Goal: Navigation & Orientation: Find specific page/section

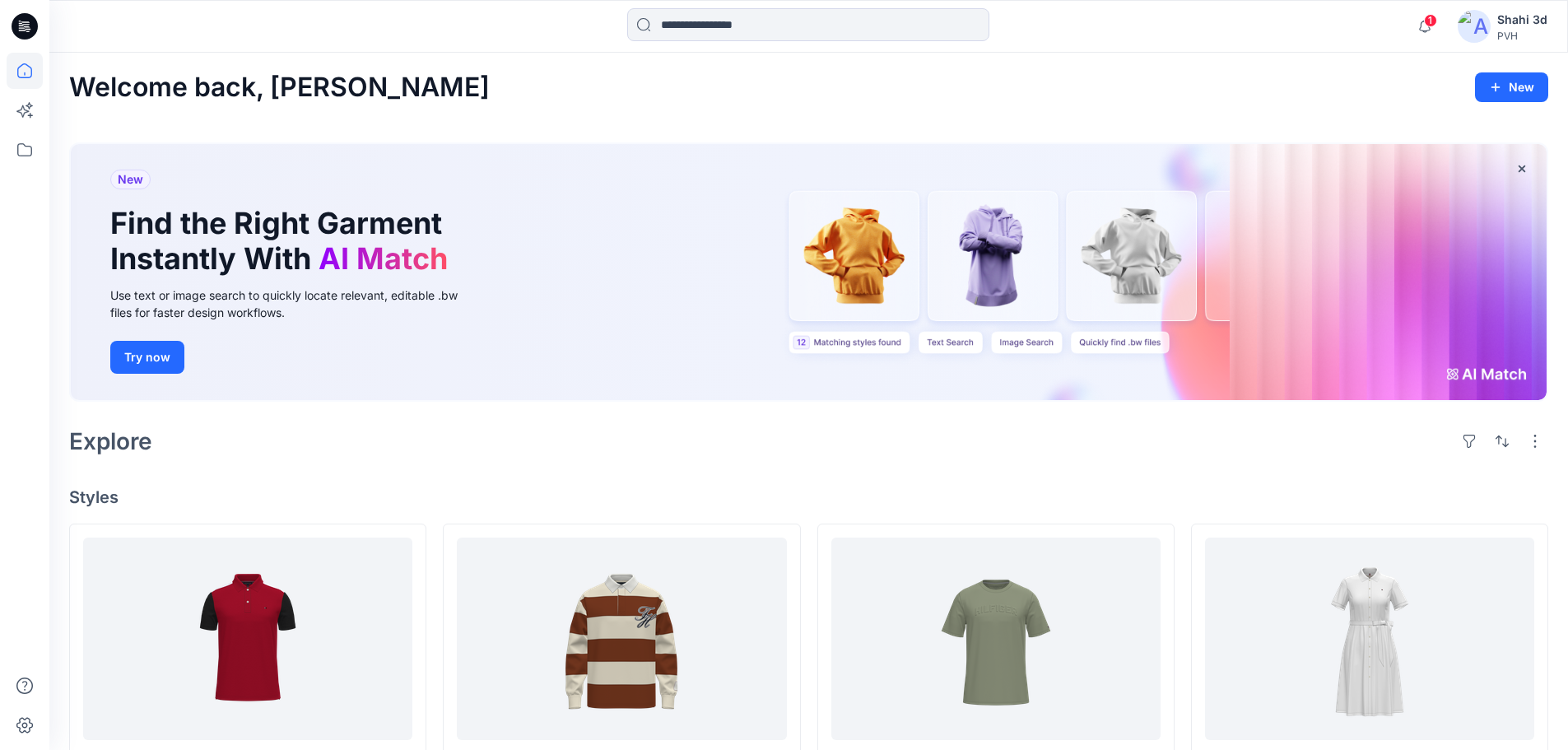
click at [1483, 370] on div "New Find the Right Garment Instantly With AI Match Use text or image search to …" at bounding box center [808, 271] width 1476 height 256
click at [159, 356] on button "Try now" at bounding box center [147, 356] width 74 height 33
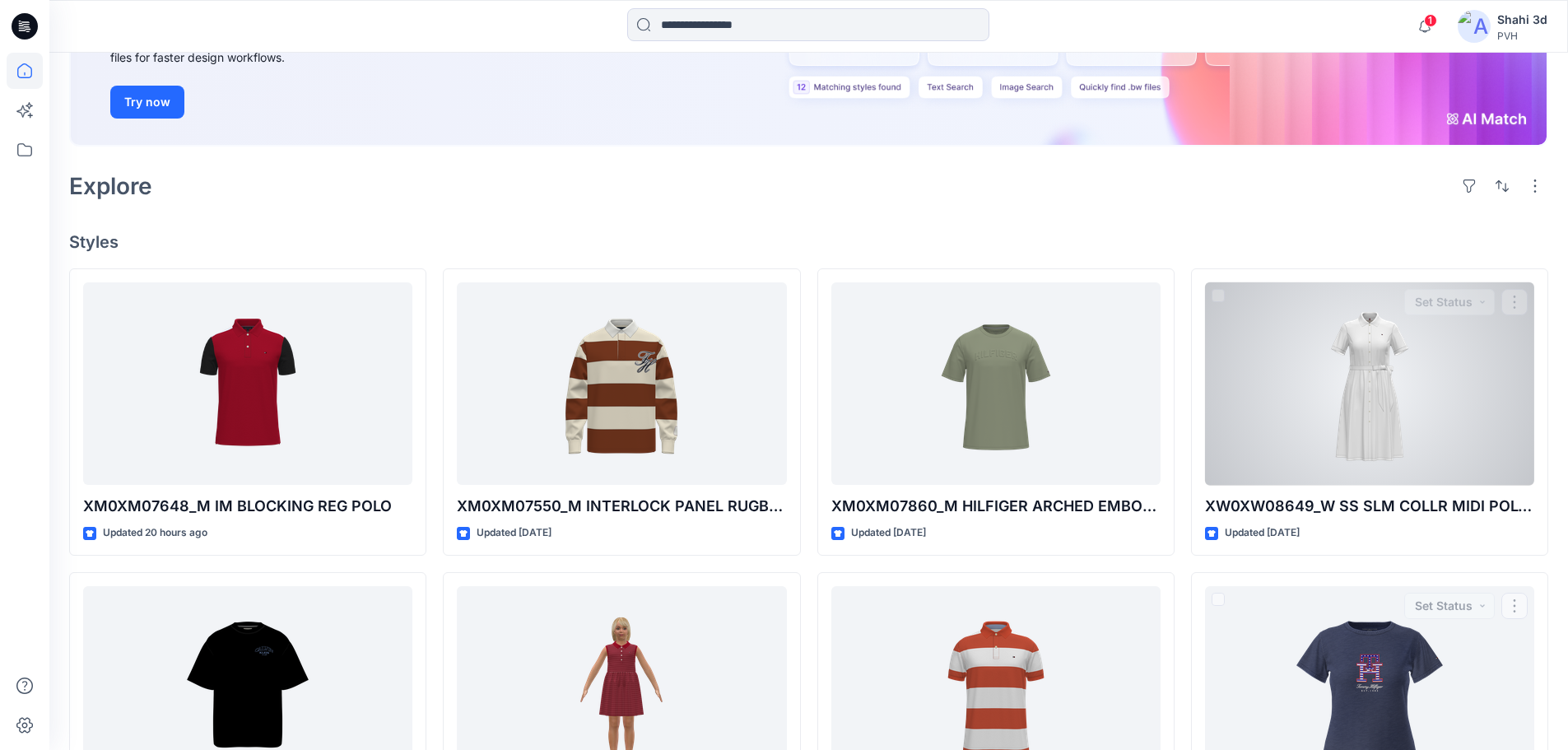
scroll to position [254, 0]
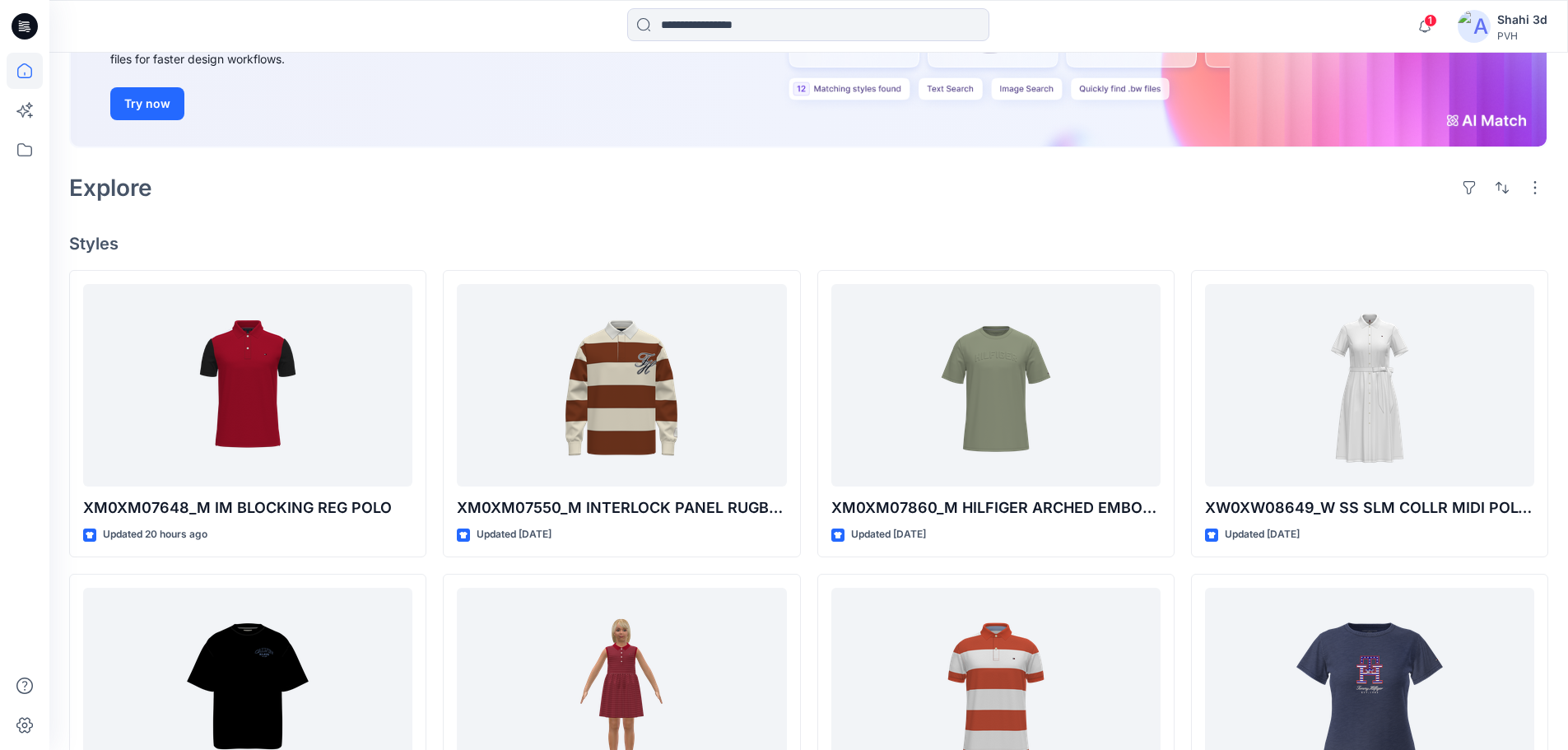
click at [1443, 119] on div "New Find the Right Garment Instantly With AI Match Use text or image search to …" at bounding box center [808, 19] width 1476 height 256
click at [1450, 121] on div "New Find the Right Garment Instantly With AI Match Use text or image search to …" at bounding box center [808, 19] width 1476 height 256
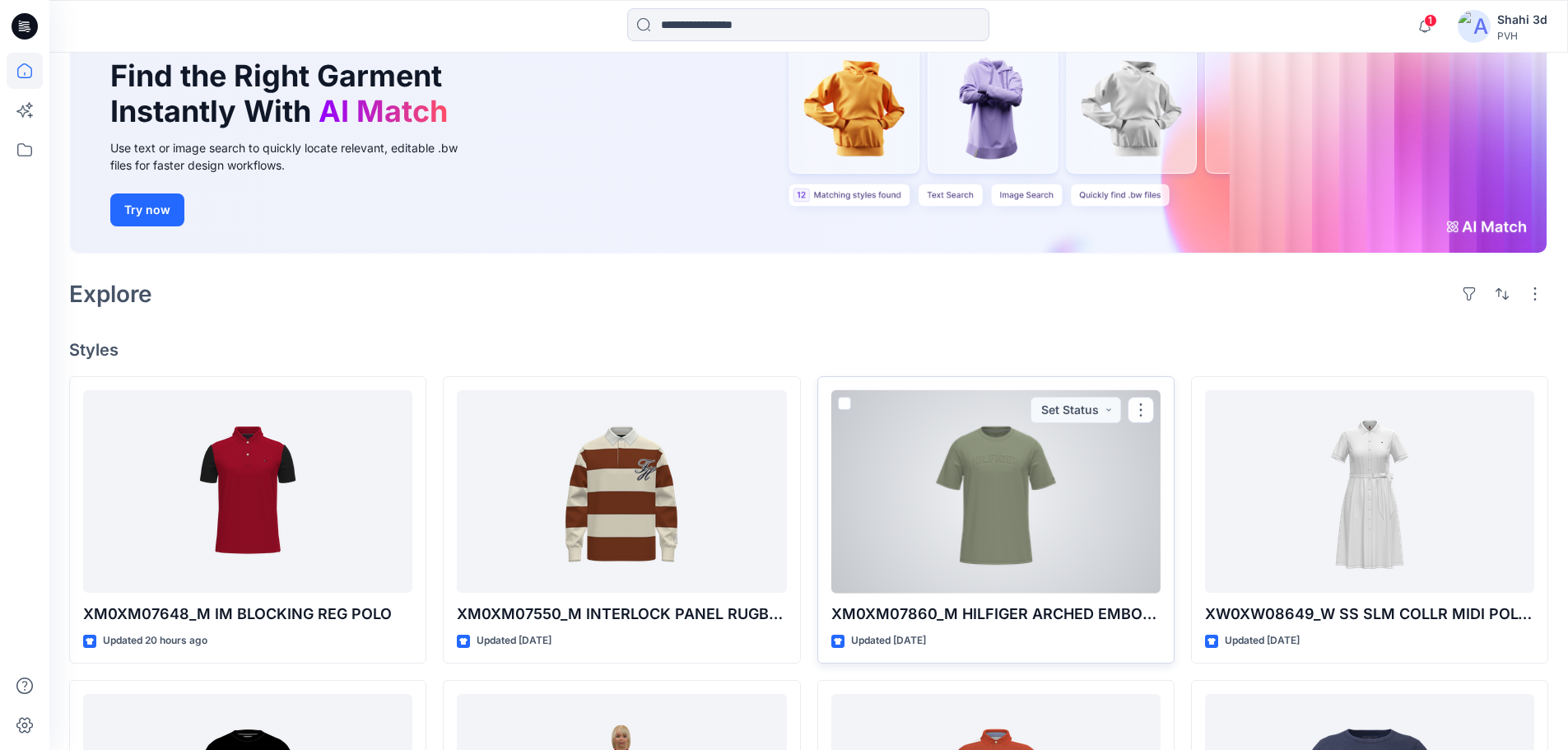
scroll to position [0, 0]
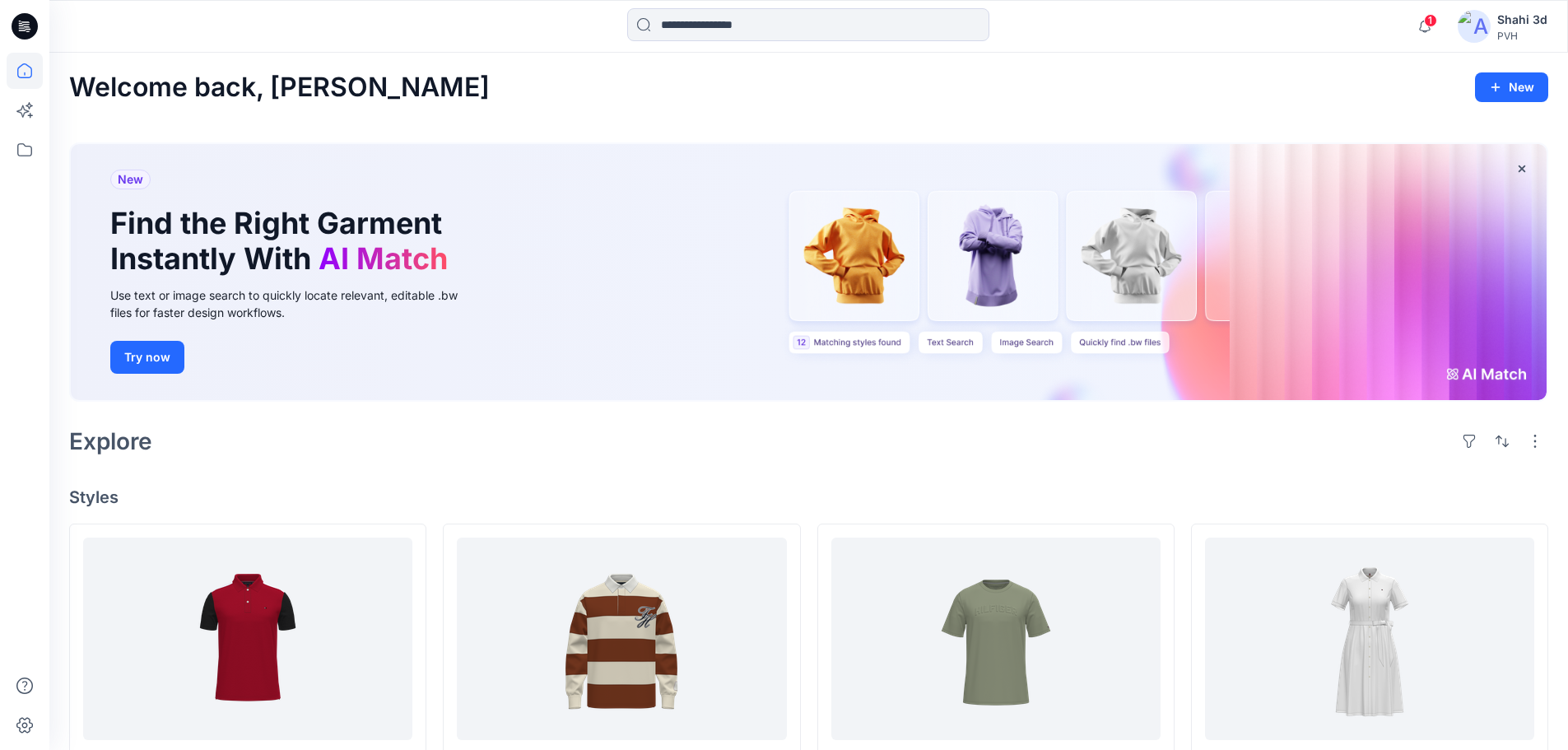
click at [872, 345] on div "New Find the Right Garment Instantly With AI Match Use text or image search to …" at bounding box center [808, 271] width 1476 height 256
click at [846, 345] on div "New Find the Right Garment Instantly With AI Match Use text or image search to …" at bounding box center [808, 271] width 1476 height 256
click at [798, 345] on div "New Find the Right Garment Instantly With AI Match Use text or image search to …" at bounding box center [808, 271] width 1476 height 256
click at [955, 342] on div "New Find the Right Garment Instantly With AI Match Use text or image search to …" at bounding box center [808, 271] width 1476 height 256
drag, startPoint x: 996, startPoint y: 340, endPoint x: 1007, endPoint y: 340, distance: 11.0
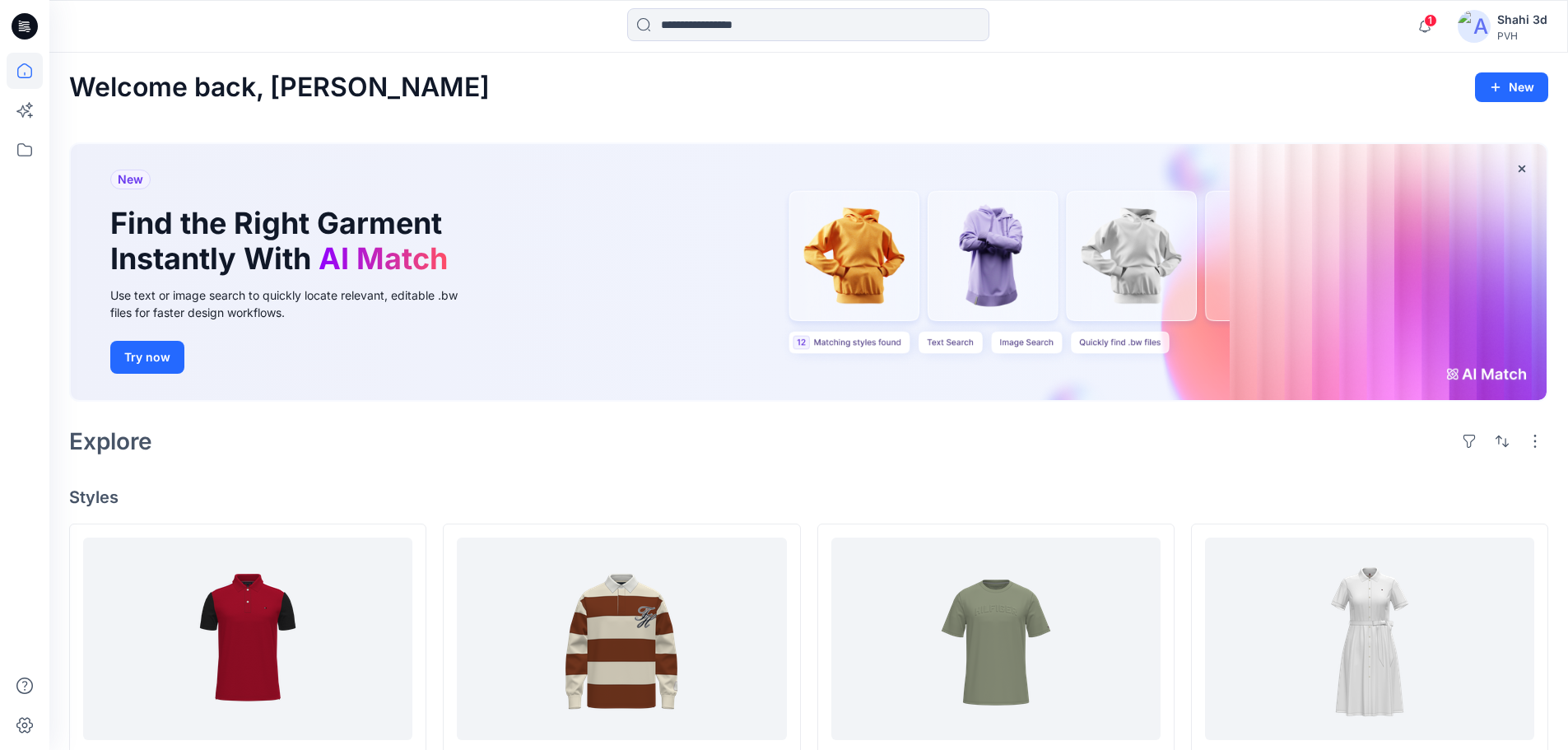
click at [997, 340] on div "New Find the Right Garment Instantly With AI Match Use text or image search to …" at bounding box center [808, 271] width 1476 height 256
click at [1088, 342] on div "New Find the Right Garment Instantly With AI Match Use text or image search to …" at bounding box center [808, 271] width 1476 height 256
click at [800, 342] on div "New Find the Right Garment Instantly With AI Match Use text or image search to …" at bounding box center [808, 271] width 1476 height 256
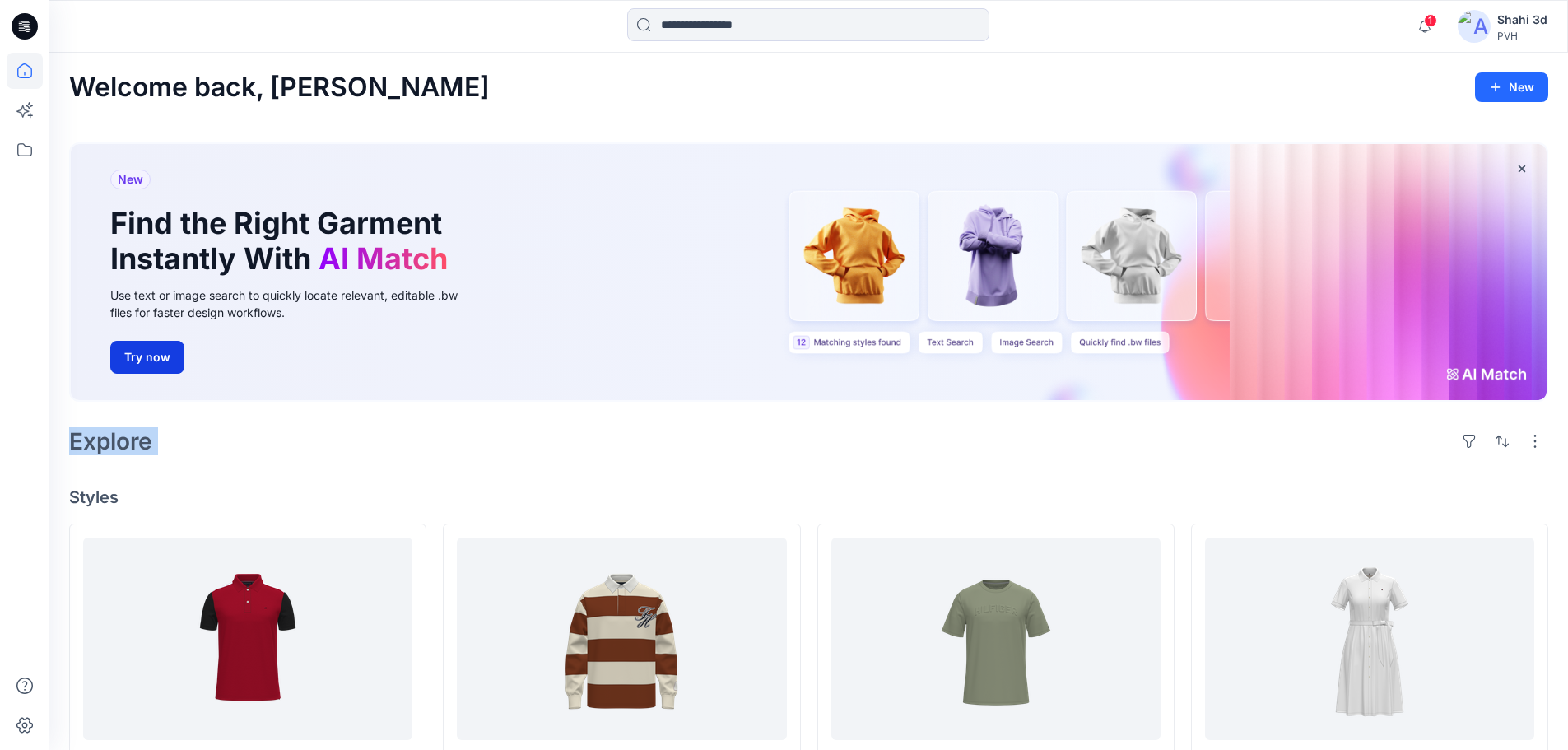
click at [162, 354] on button "Try now" at bounding box center [147, 356] width 74 height 33
click at [134, 180] on span "New" at bounding box center [130, 179] width 26 height 20
click at [334, 252] on span "AI Match" at bounding box center [383, 258] width 129 height 36
drag, startPoint x: 328, startPoint y: 277, endPoint x: 281, endPoint y: 306, distance: 55.2
click at [328, 277] on div "New Find the Right Garment Instantly With AI Match Use text or image search to …" at bounding box center [296, 271] width 397 height 256
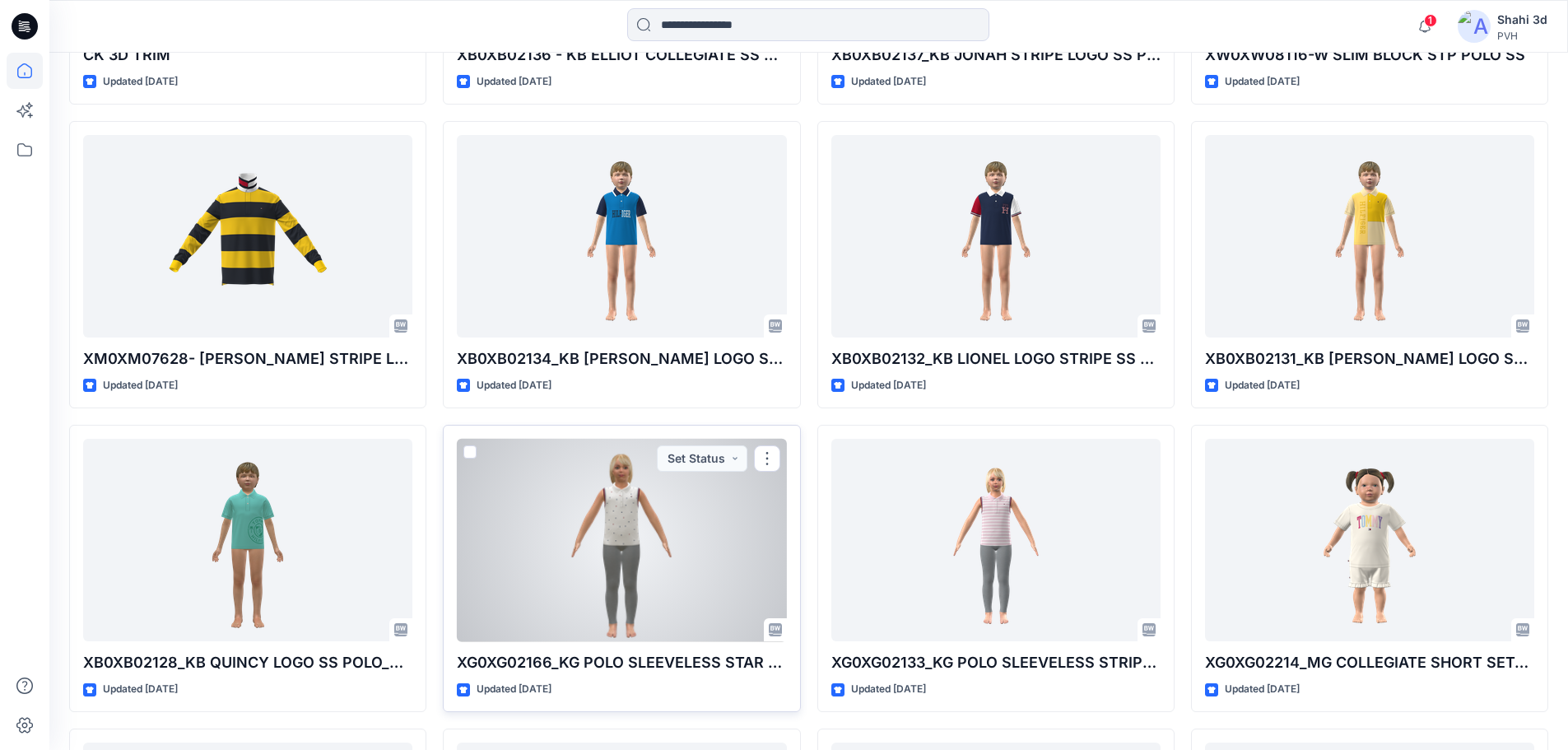
scroll to position [1912, 0]
